Goal: Book appointment/travel/reservation

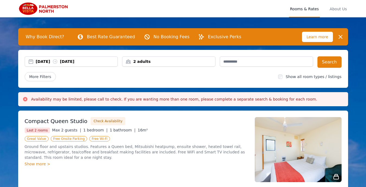
click at [54, 62] on div "[DATE] [DATE]" at bounding box center [77, 61] width 82 height 5
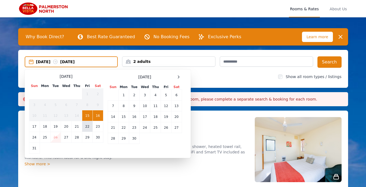
click at [89, 126] on td "22" at bounding box center [87, 126] width 10 height 11
click at [99, 127] on td "23" at bounding box center [98, 126] width 11 height 11
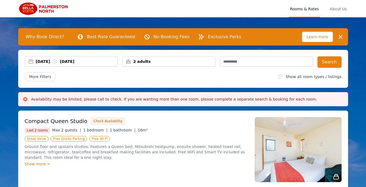
click at [46, 61] on div "[DATE] [DATE]" at bounding box center [77, 61] width 82 height 5
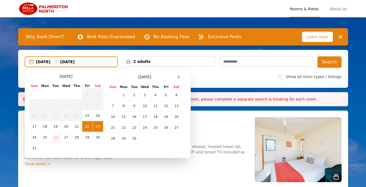
click at [96, 128] on td "23" at bounding box center [98, 126] width 11 height 11
click at [36, 137] on td "24" at bounding box center [34, 137] width 11 height 11
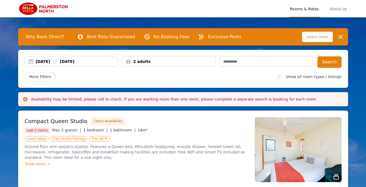
click at [141, 63] on div "2 adults" at bounding box center [168, 61] width 93 height 5
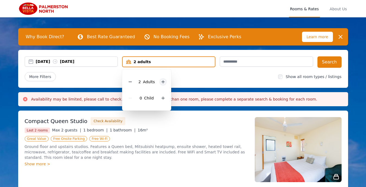
click at [166, 81] on div at bounding box center [163, 82] width 8 height 8
click at [166, 99] on div at bounding box center [163, 98] width 8 height 8
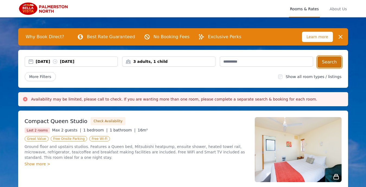
click at [328, 61] on button "Search" at bounding box center [330, 61] width 24 height 11
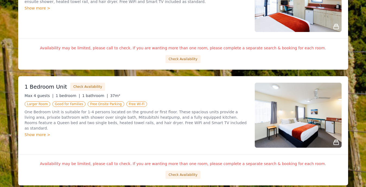
scroll to position [497, 0]
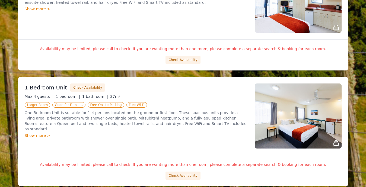
click at [286, 119] on img at bounding box center [298, 116] width 87 height 65
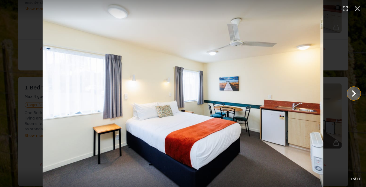
click at [353, 93] on icon "Show slide 2 of 11" at bounding box center [354, 93] width 13 height 13
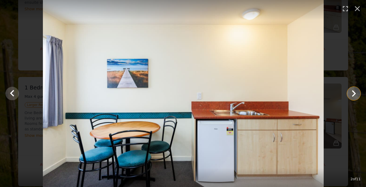
click at [353, 93] on icon "Show slide 3 of 11" at bounding box center [354, 93] width 13 height 13
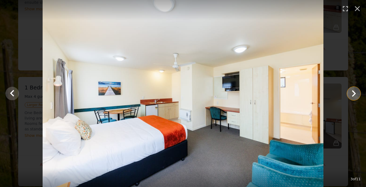
click at [353, 93] on icon "Show slide 4 of 11" at bounding box center [354, 93] width 13 height 13
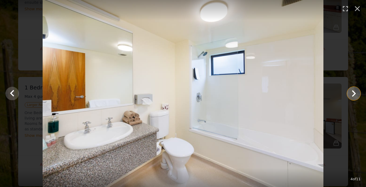
click at [353, 93] on icon "Show slide 5 of 11" at bounding box center [354, 93] width 13 height 13
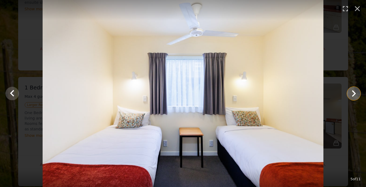
click at [353, 93] on icon "Show slide 6 of 11" at bounding box center [354, 93] width 13 height 13
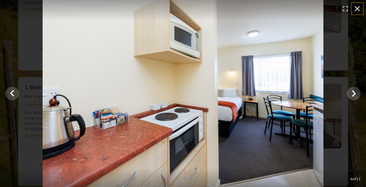
click at [357, 9] on icon "button" at bounding box center [357, 8] width 5 height 5
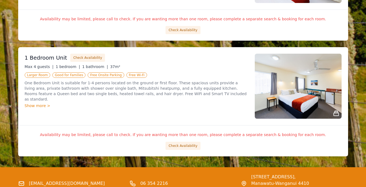
scroll to position [527, 0]
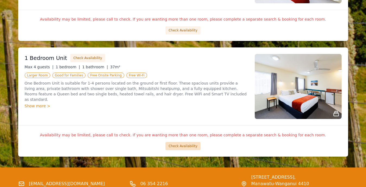
click at [183, 147] on button "Check Availability" at bounding box center [183, 146] width 35 height 8
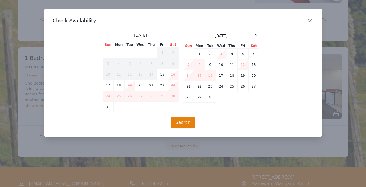
click at [308, 20] on icon "button" at bounding box center [310, 20] width 7 height 7
